Goal: Information Seeking & Learning: Find specific fact

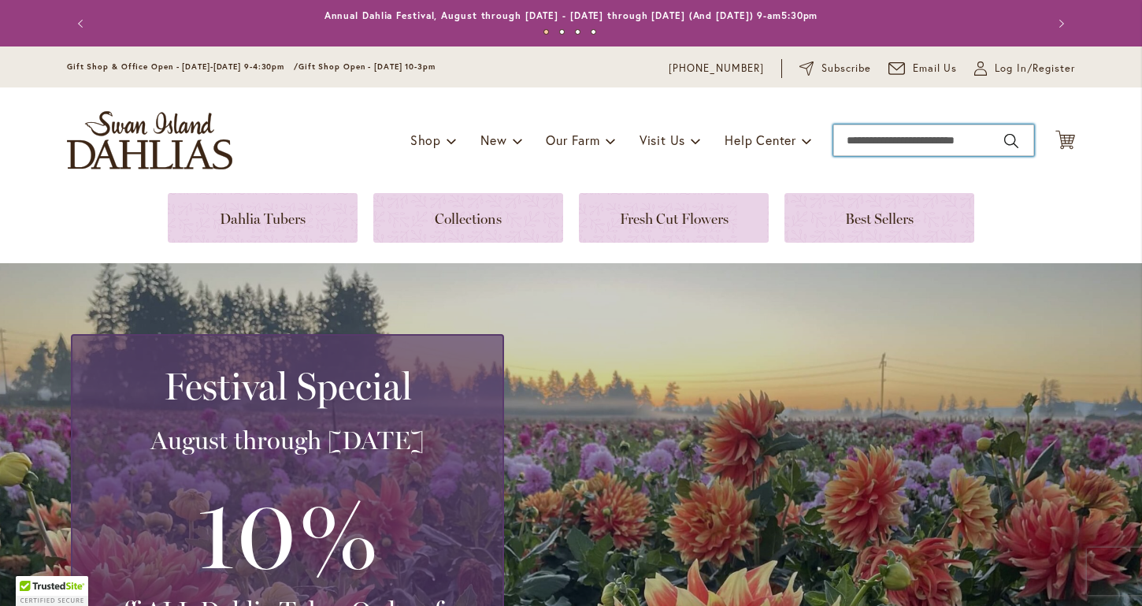
click at [877, 145] on input "Search" at bounding box center [934, 140] width 201 height 32
type input "*********"
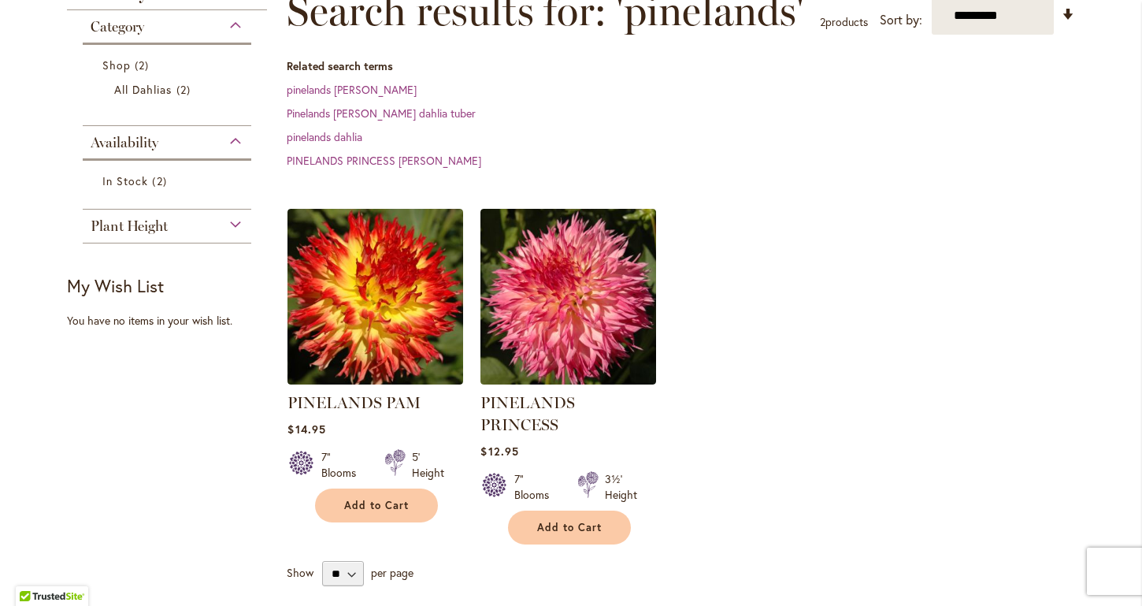
scroll to position [245, 0]
